Goal: Information Seeking & Learning: Learn about a topic

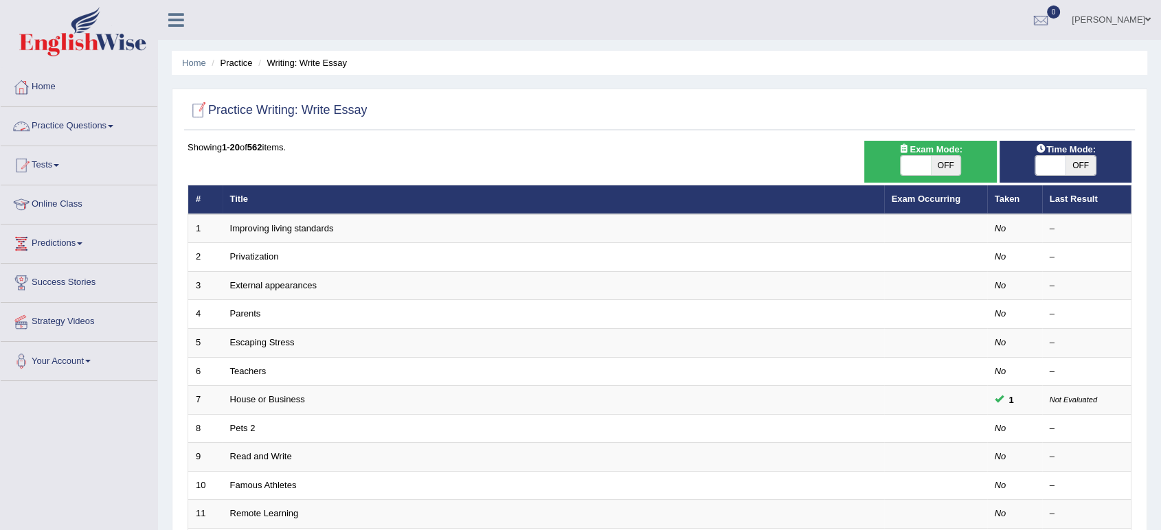
click at [98, 120] on link "Practice Questions" at bounding box center [79, 124] width 157 height 34
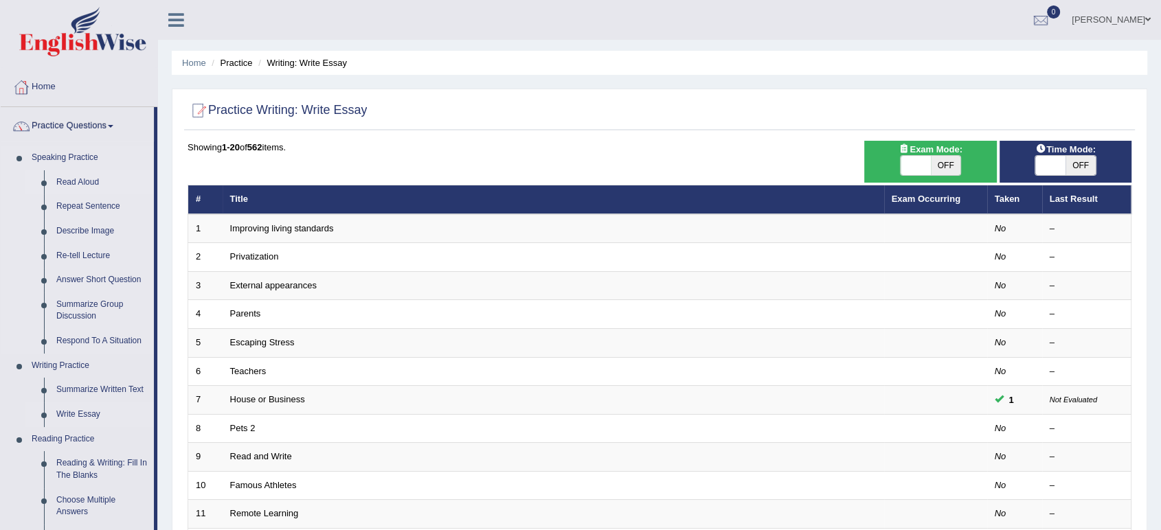
click at [66, 179] on link "Read Aloud" at bounding box center [102, 182] width 104 height 25
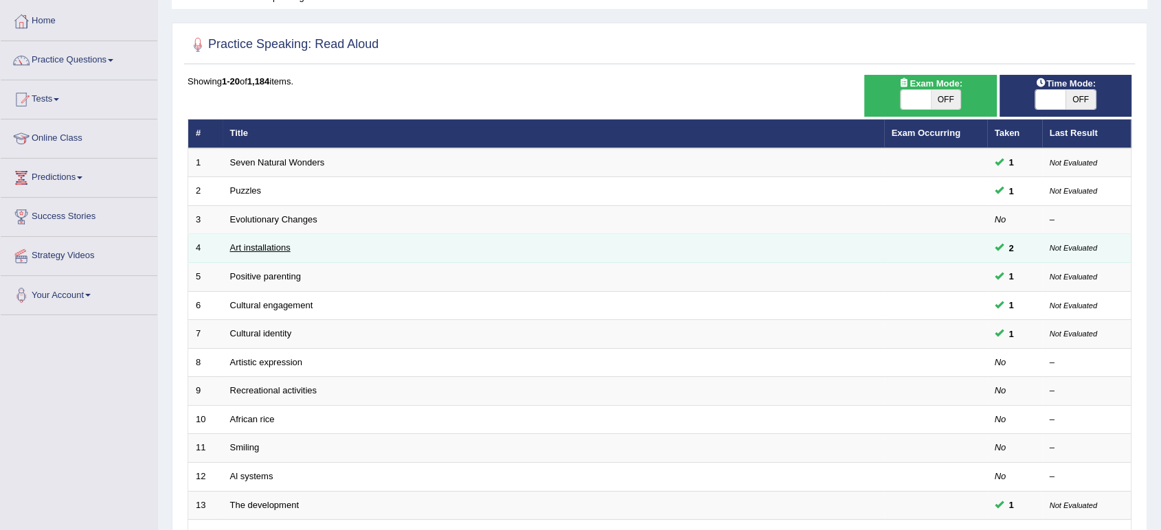
click at [261, 245] on link "Art installations" at bounding box center [260, 247] width 60 height 10
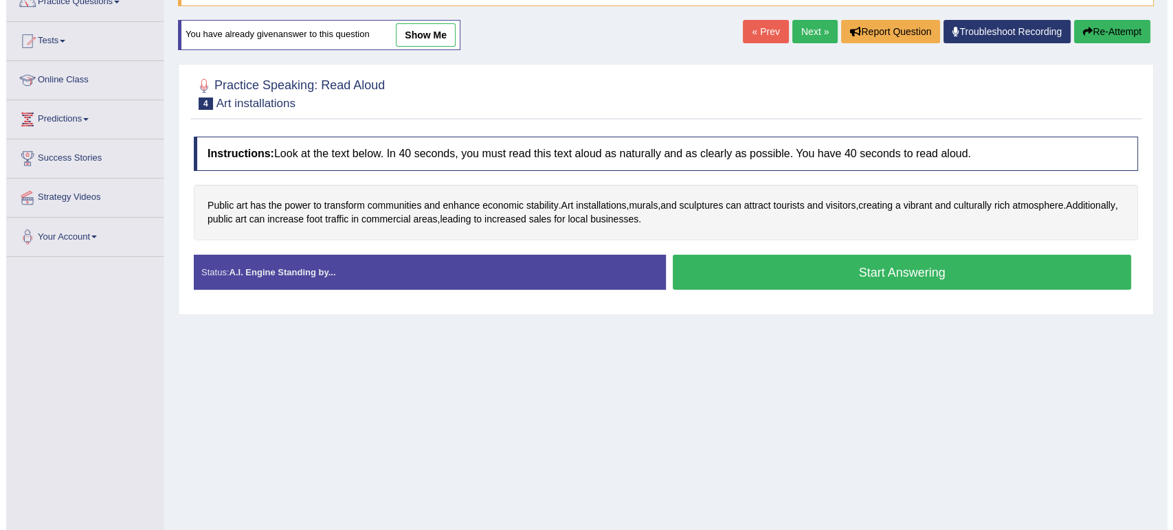
scroll to position [132, 0]
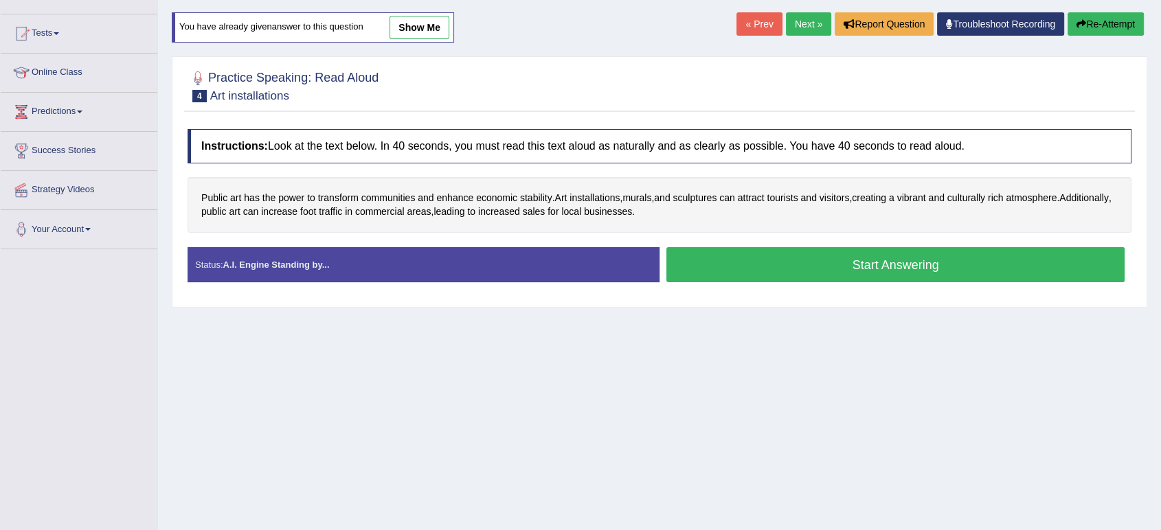
click at [702, 268] on button "Start Answering" at bounding box center [895, 264] width 458 height 35
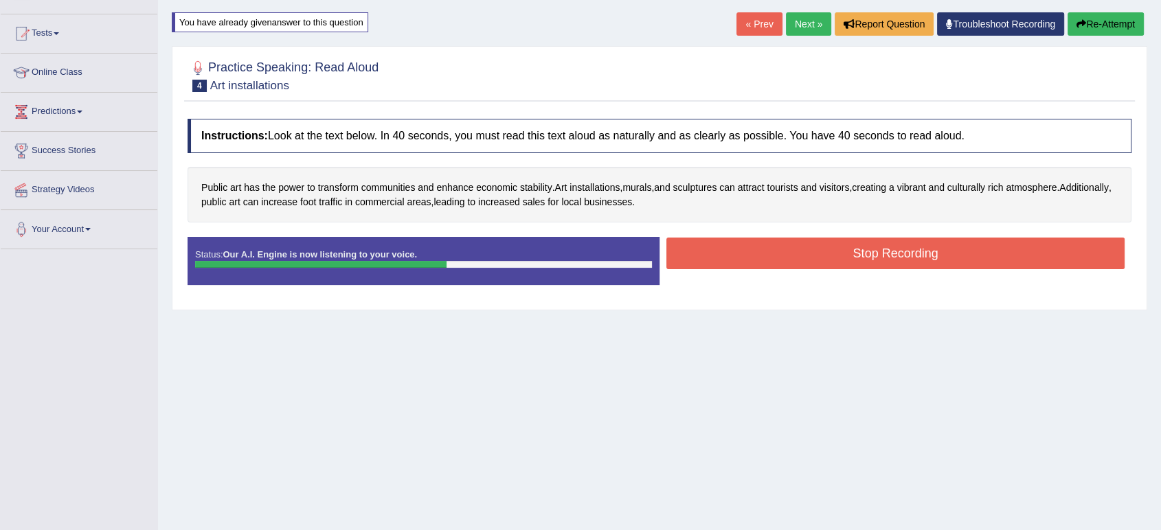
click at [703, 251] on button "Stop Recording" at bounding box center [895, 254] width 458 height 32
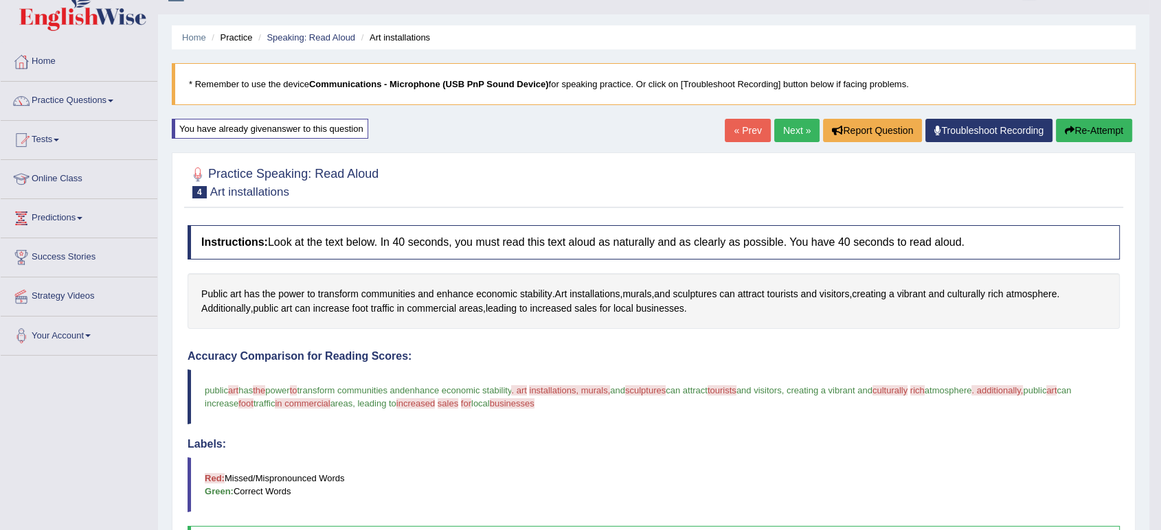
scroll to position [0, 0]
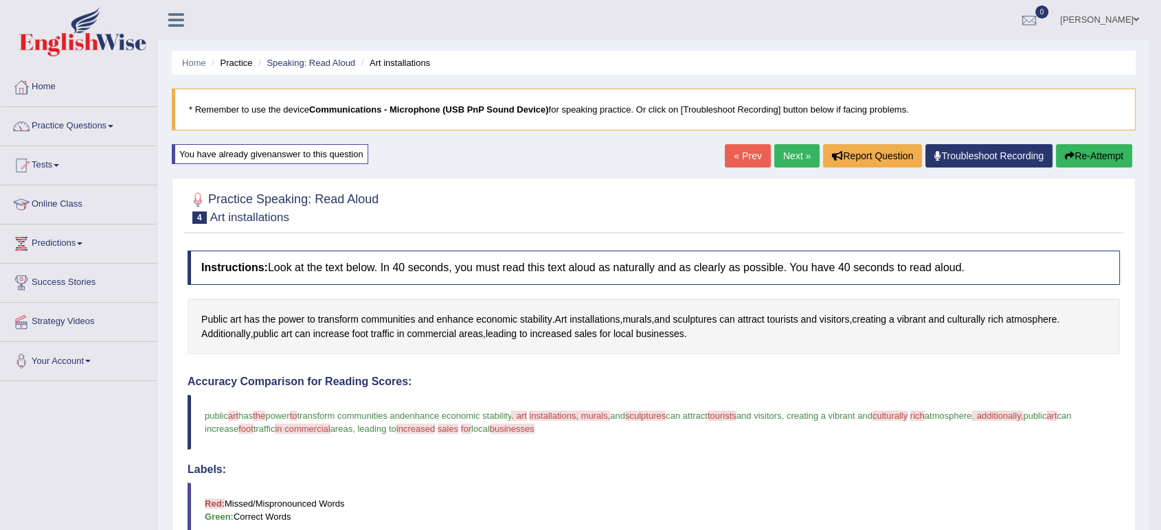
click at [1092, 159] on button "Re-Attempt" at bounding box center [1094, 155] width 76 height 23
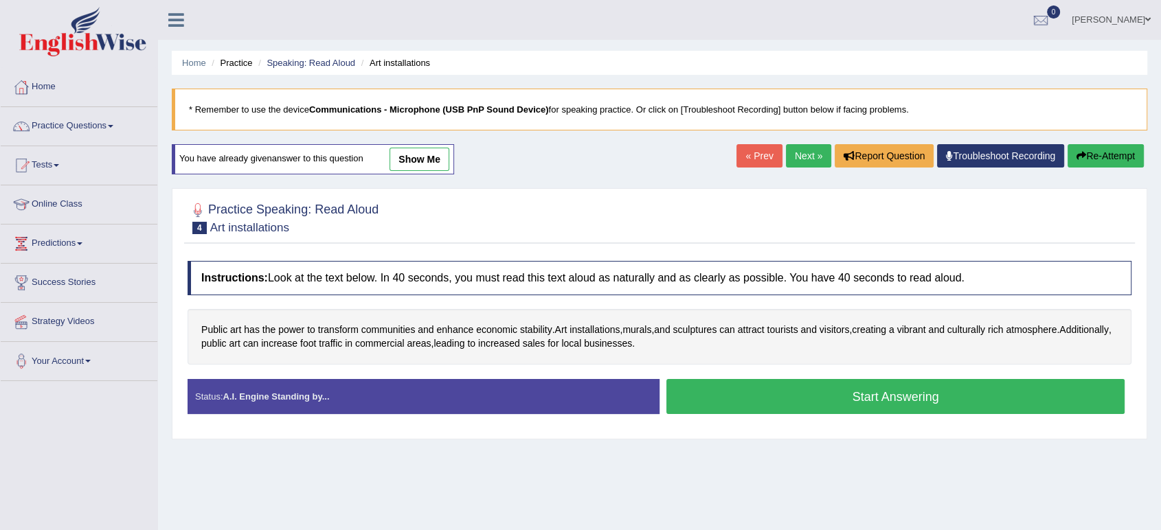
click at [732, 389] on button "Start Answering" at bounding box center [895, 396] width 458 height 35
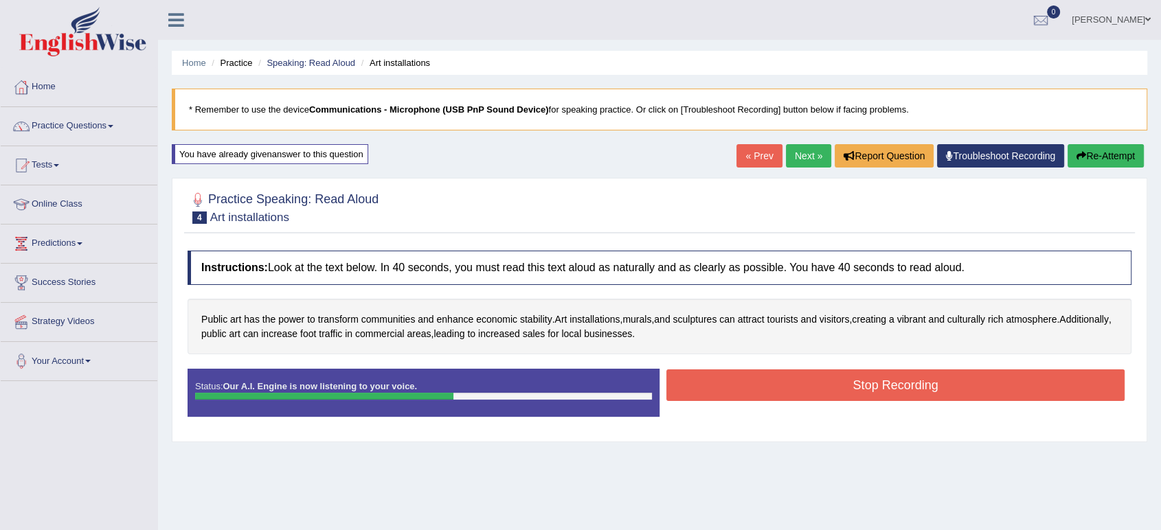
click at [732, 389] on button "Stop Recording" at bounding box center [895, 386] width 458 height 32
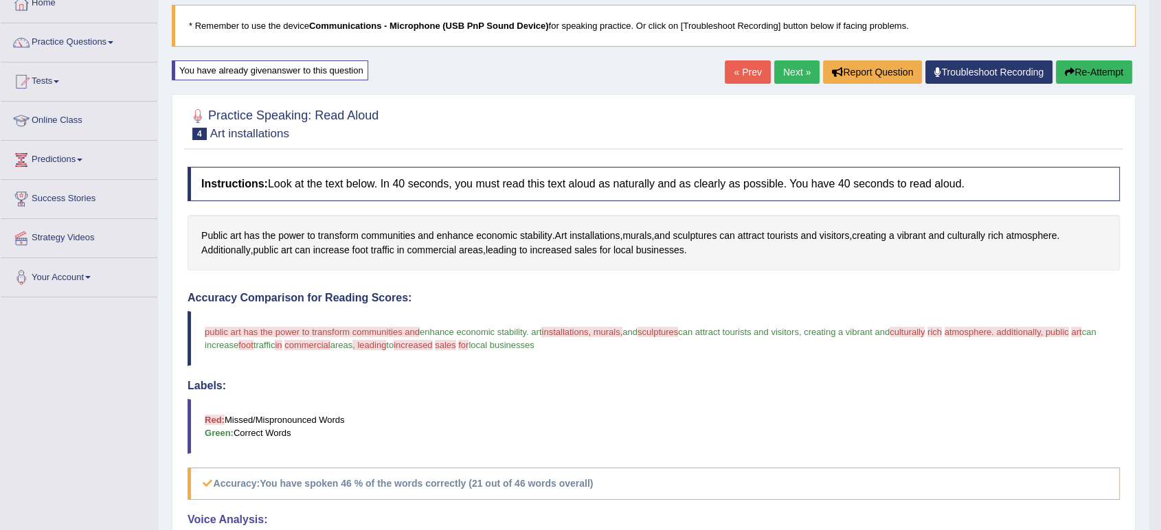
scroll to position [82, 0]
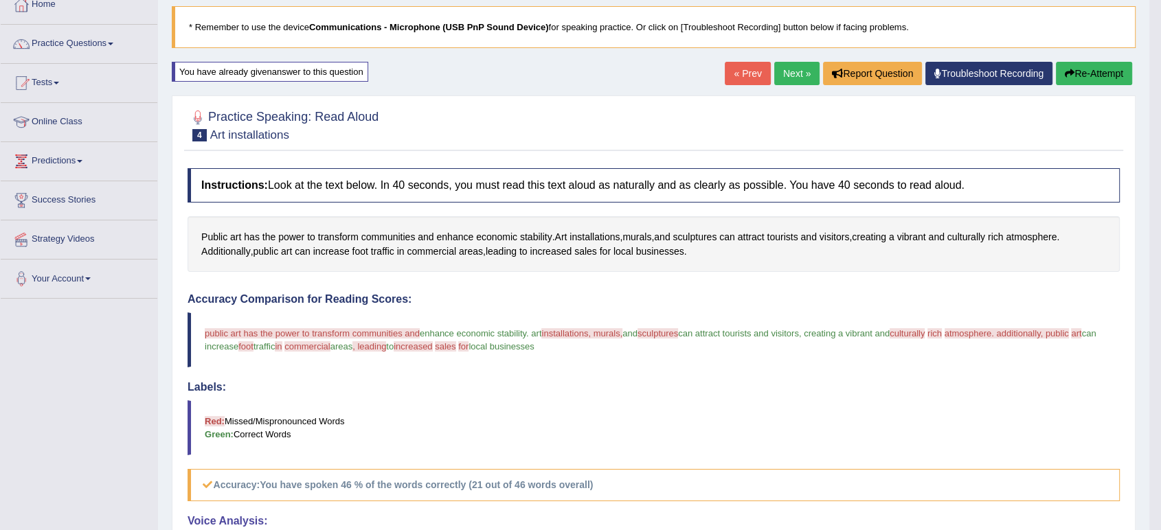
click at [1076, 74] on button "Re-Attempt" at bounding box center [1094, 73] width 76 height 23
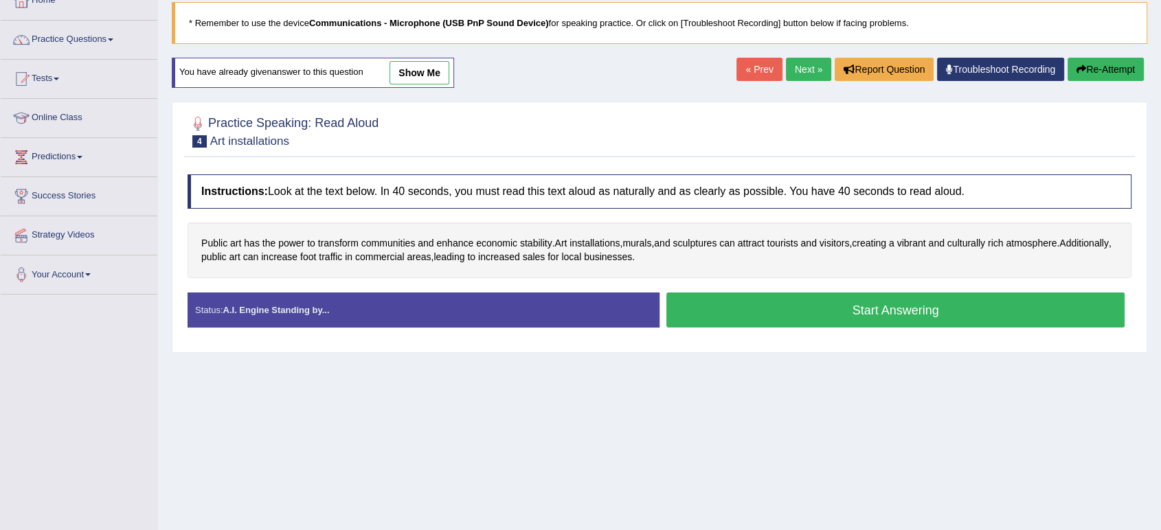
scroll to position [82, 0]
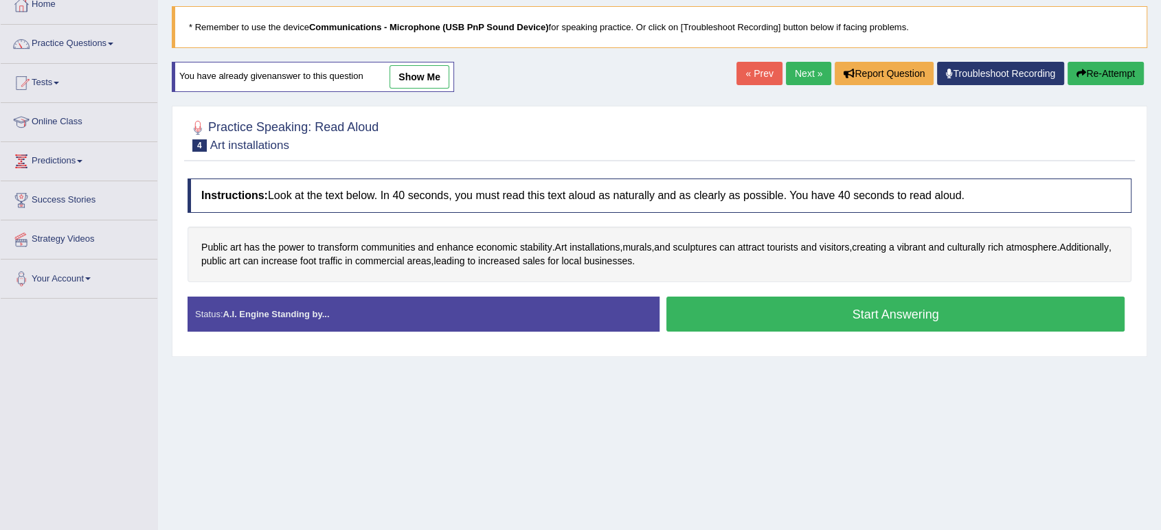
click at [738, 315] on button "Start Answering" at bounding box center [895, 314] width 458 height 35
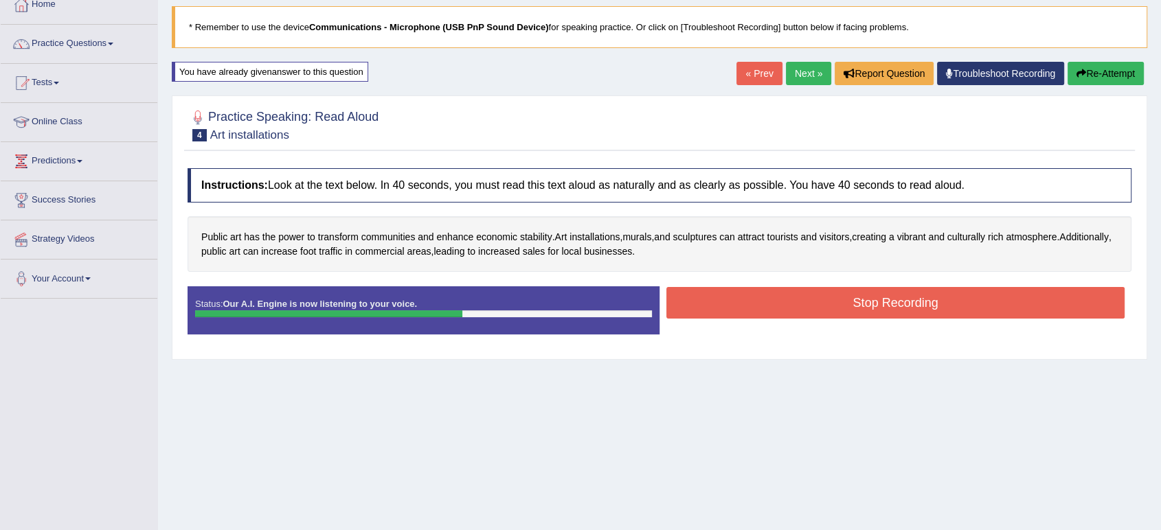
click at [738, 315] on button "Stop Recording" at bounding box center [895, 303] width 458 height 32
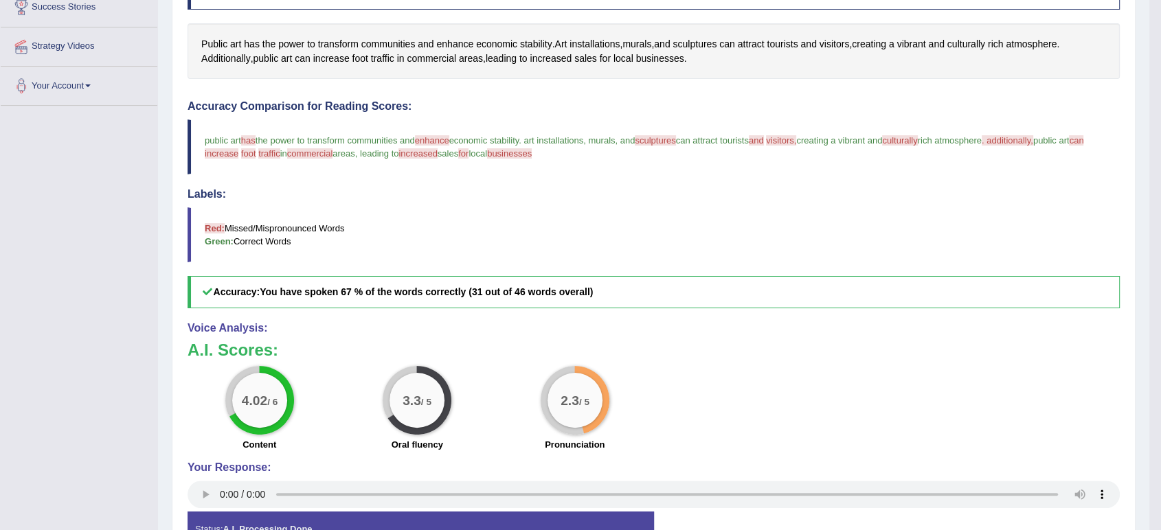
scroll to position [375, 0]
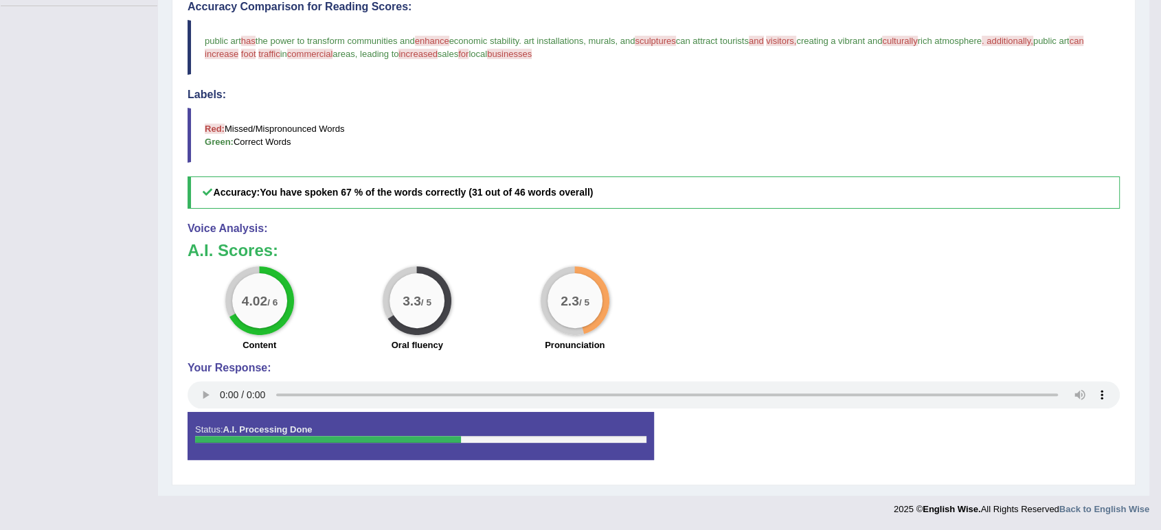
click at [589, 120] on blockquote "Red: Missed/Mispronounced Words Green: Correct Words" at bounding box center [654, 135] width 932 height 55
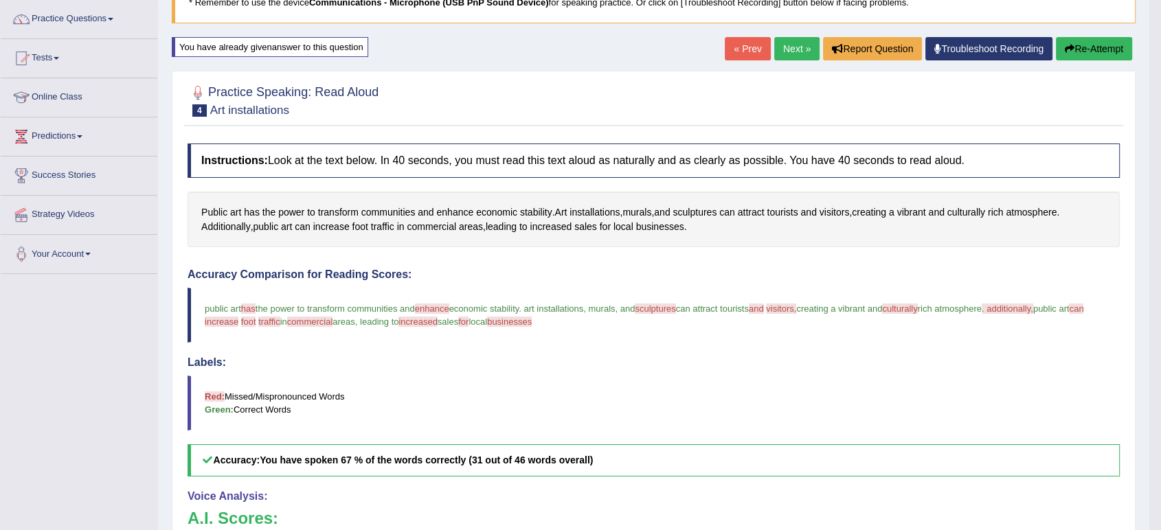
scroll to position [74, 0]
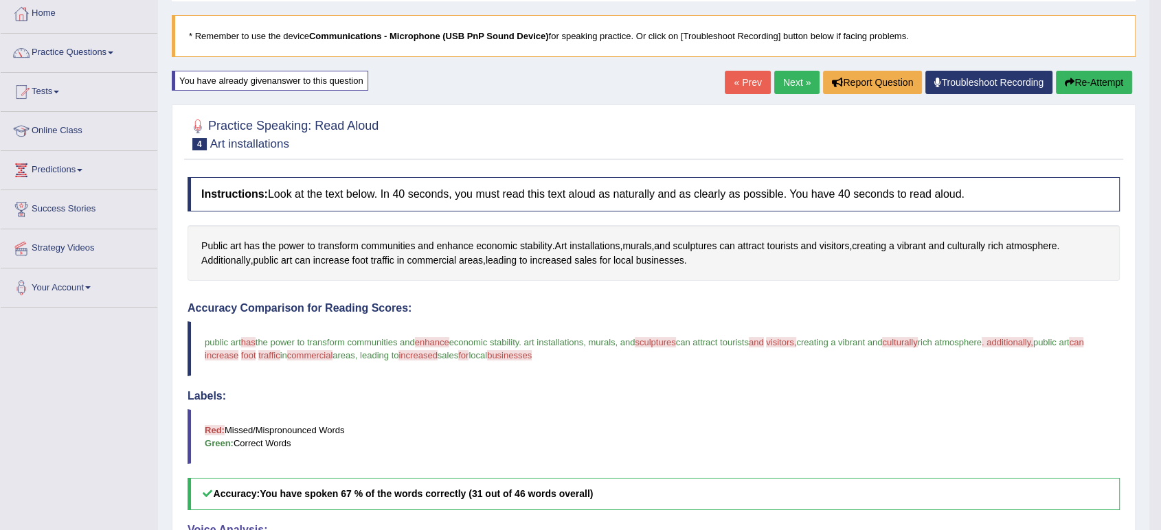
click at [793, 84] on link "Next »" at bounding box center [796, 82] width 45 height 23
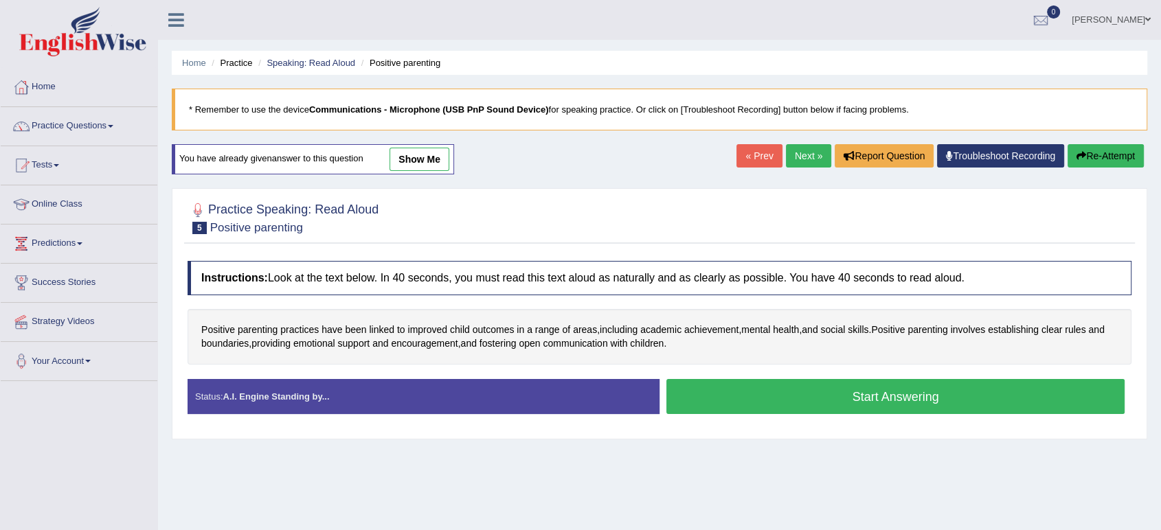
click at [734, 390] on button "Start Answering" at bounding box center [895, 396] width 458 height 35
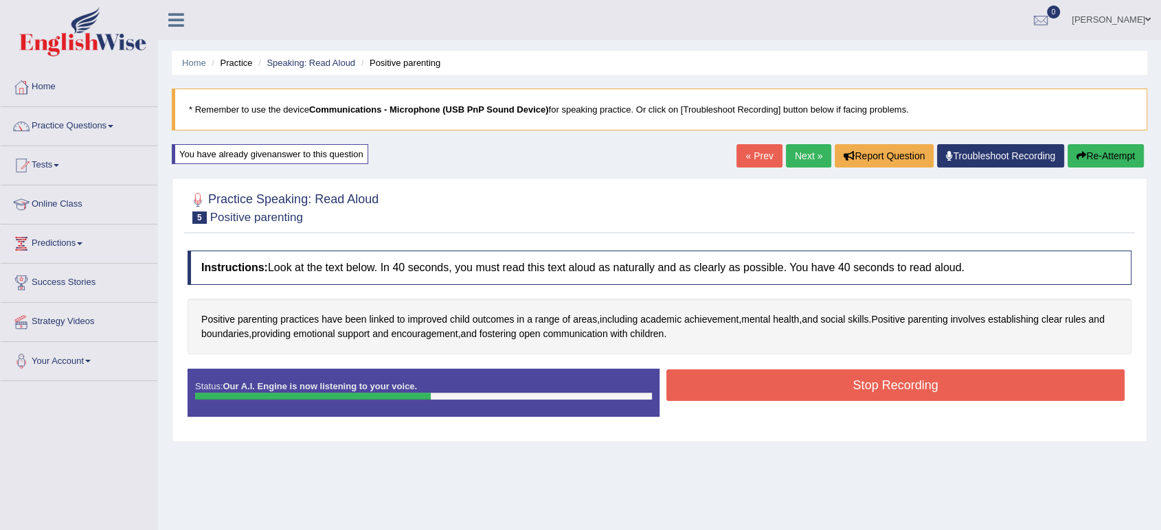
click at [734, 390] on button "Stop Recording" at bounding box center [895, 386] width 458 height 32
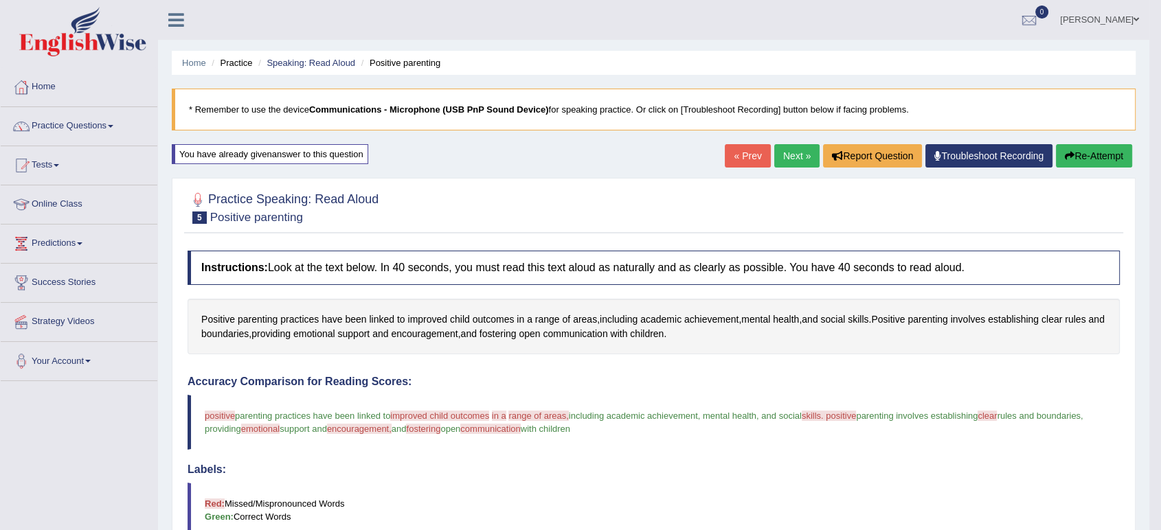
click at [795, 146] on link "Next »" at bounding box center [796, 155] width 45 height 23
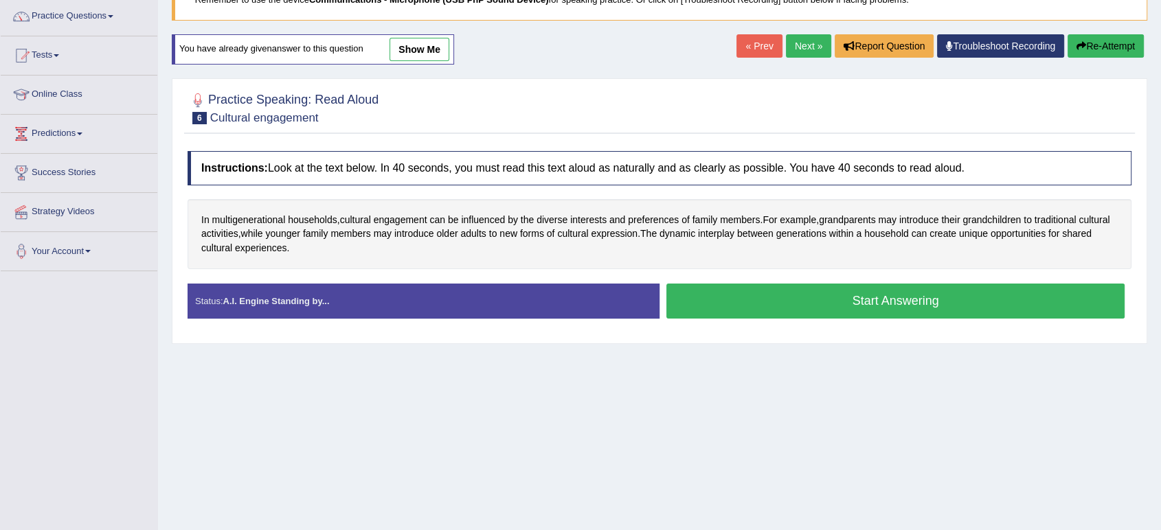
click at [747, 308] on button "Start Answering" at bounding box center [895, 301] width 458 height 35
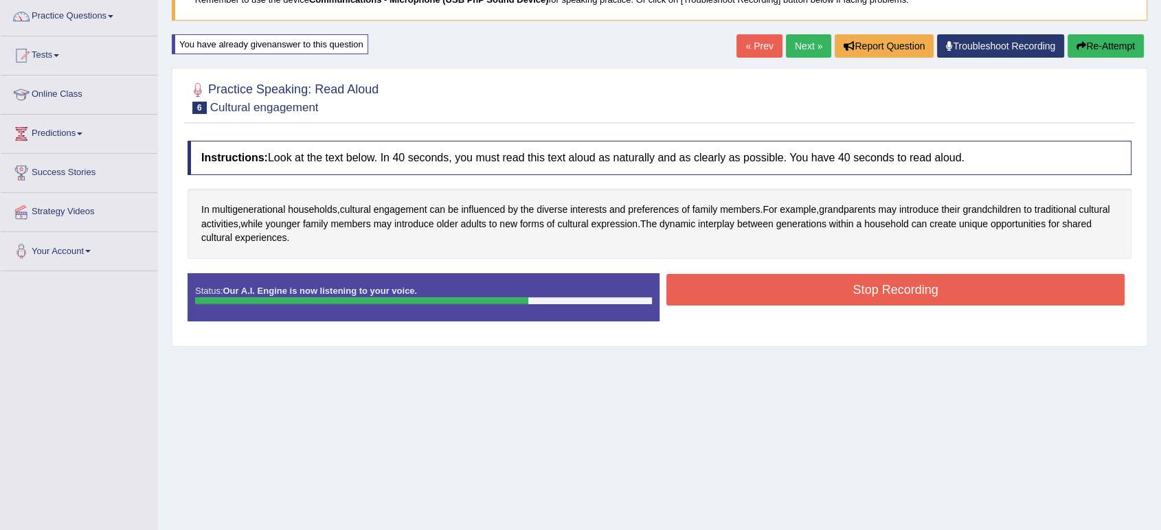
click at [768, 278] on button "Stop Recording" at bounding box center [895, 290] width 458 height 32
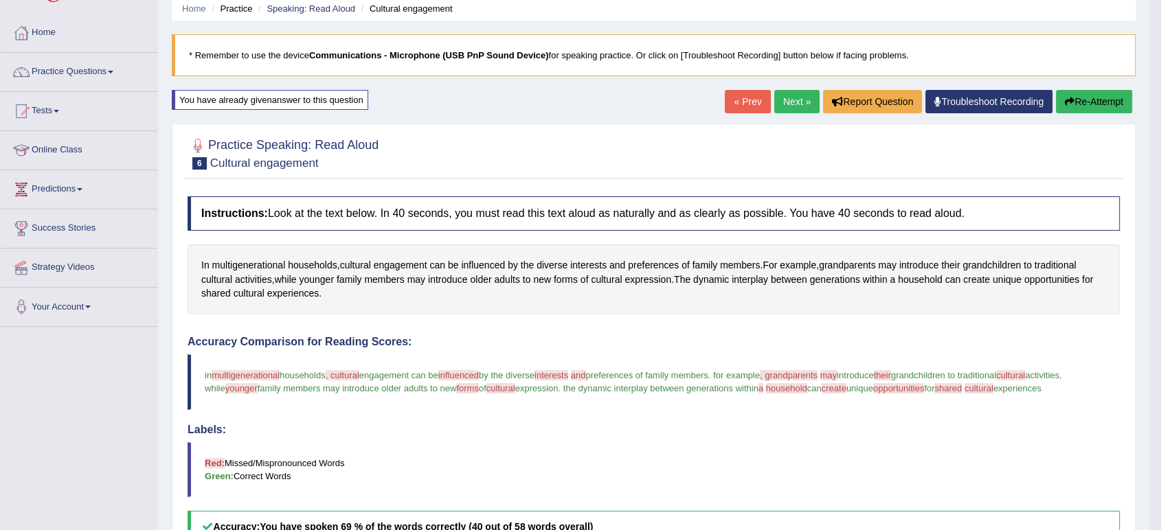
scroll to position [52, 0]
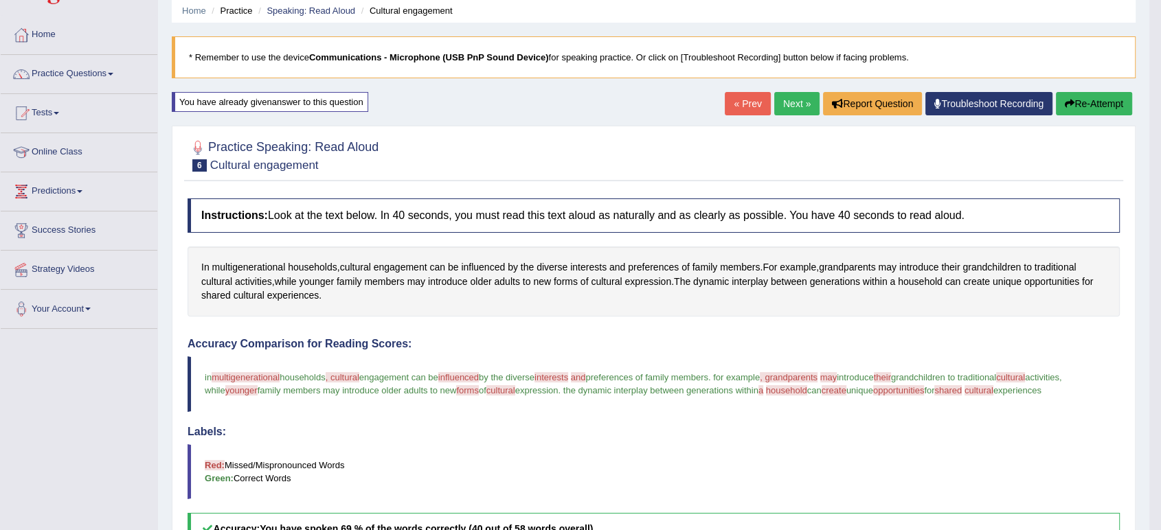
click at [1089, 95] on button "Re-Attempt" at bounding box center [1094, 103] width 76 height 23
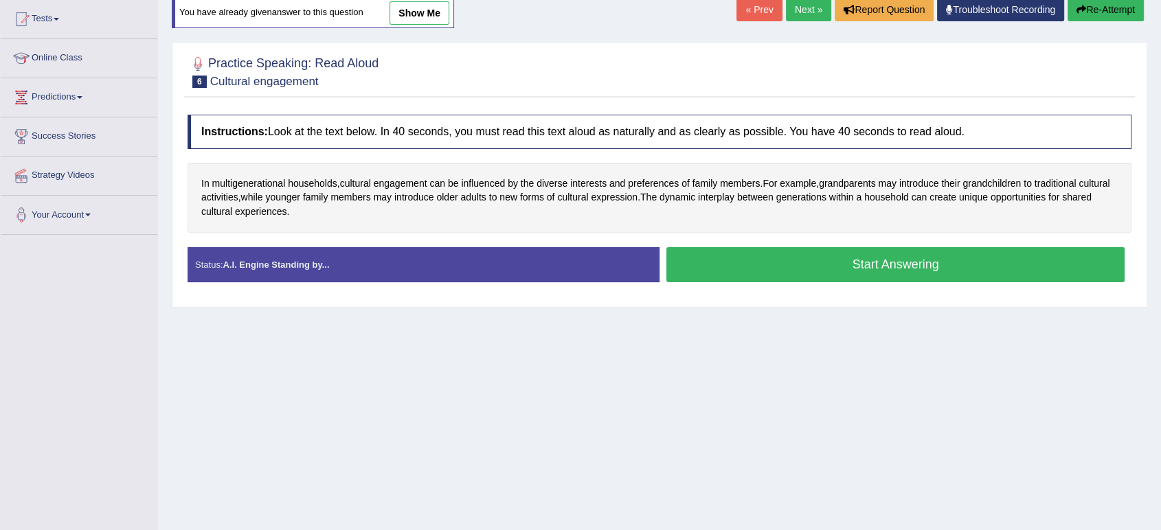
click at [726, 262] on button "Start Answering" at bounding box center [895, 264] width 458 height 35
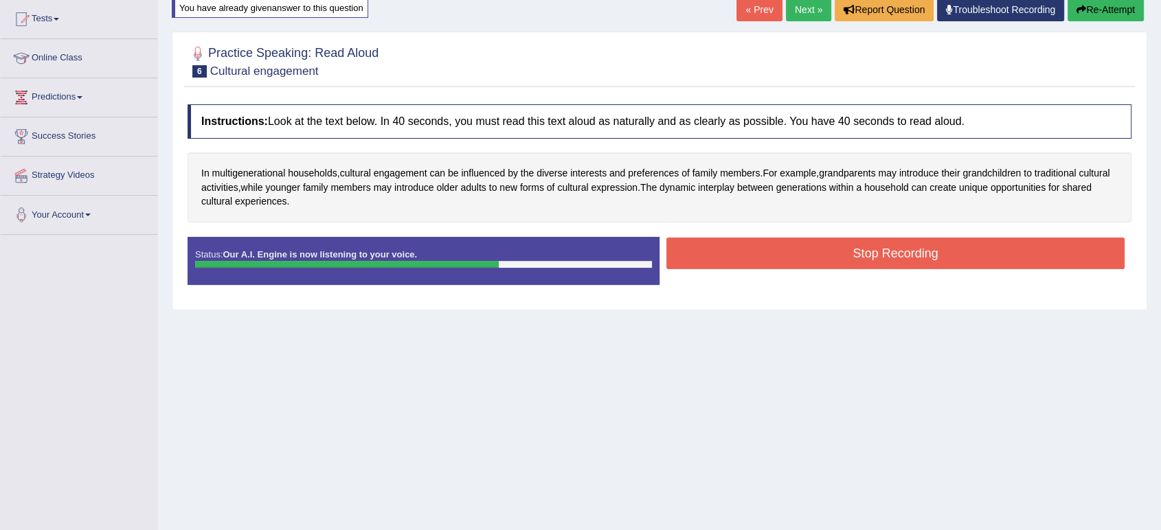
click at [726, 262] on button "Stop Recording" at bounding box center [895, 254] width 458 height 32
